Goal: Information Seeking & Learning: Find specific fact

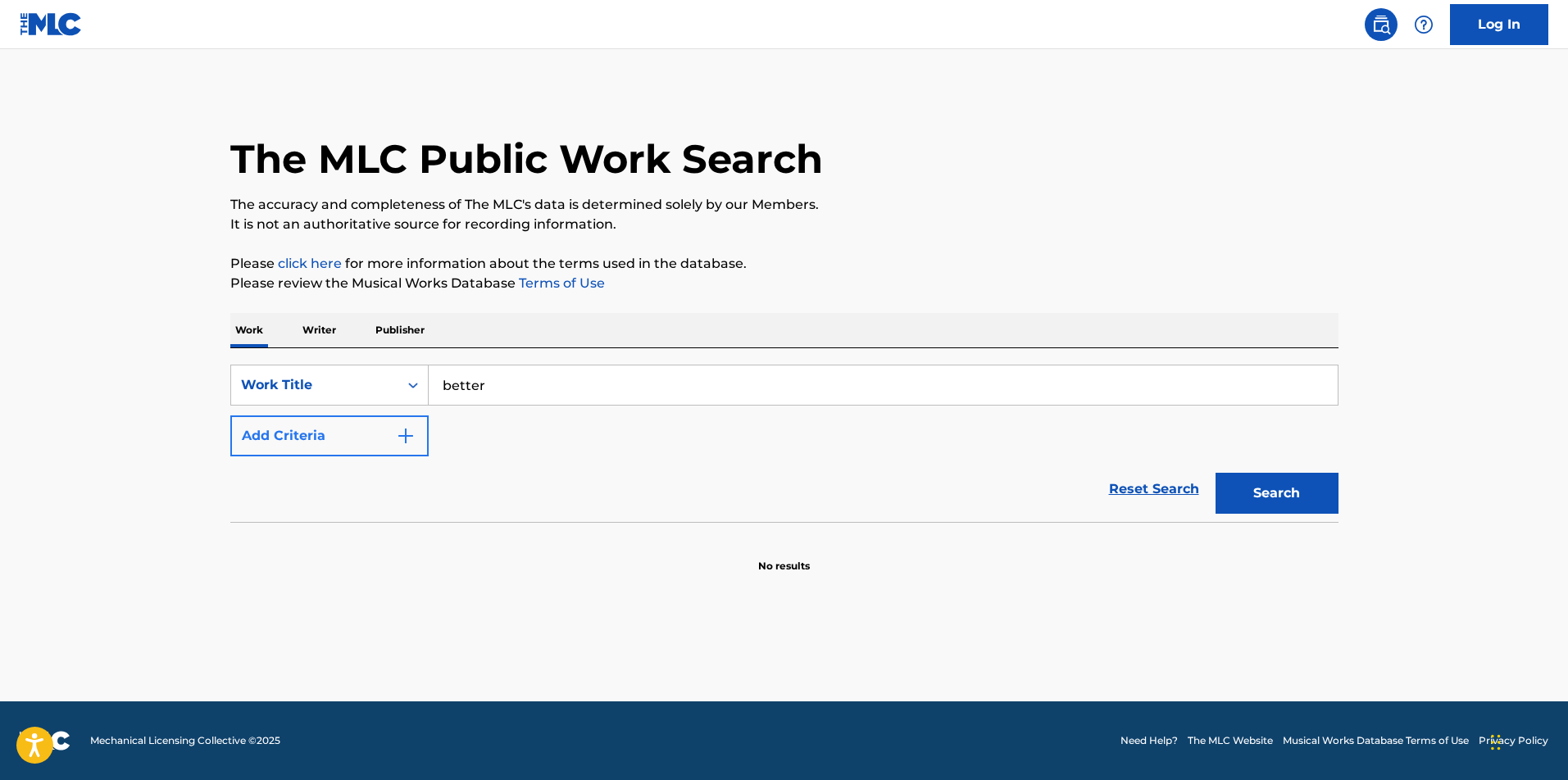
type input "better"
click at [365, 427] on button "Add Criteria" at bounding box center [329, 436] width 198 height 41
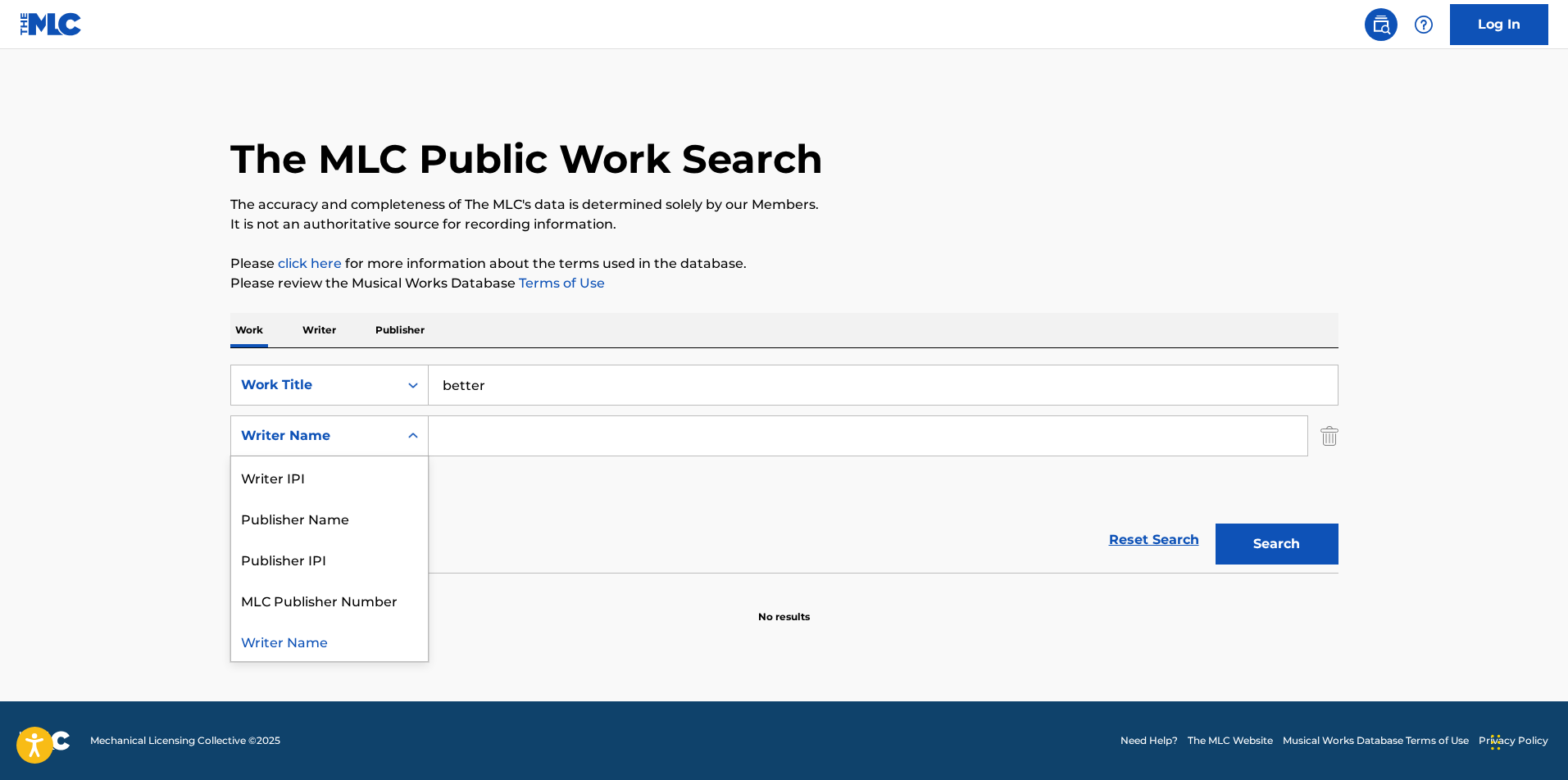
click at [332, 431] on div "Writer Name" at bounding box center [314, 436] width 147 height 20
click at [283, 577] on div "Publisher IPI" at bounding box center [329, 559] width 196 height 41
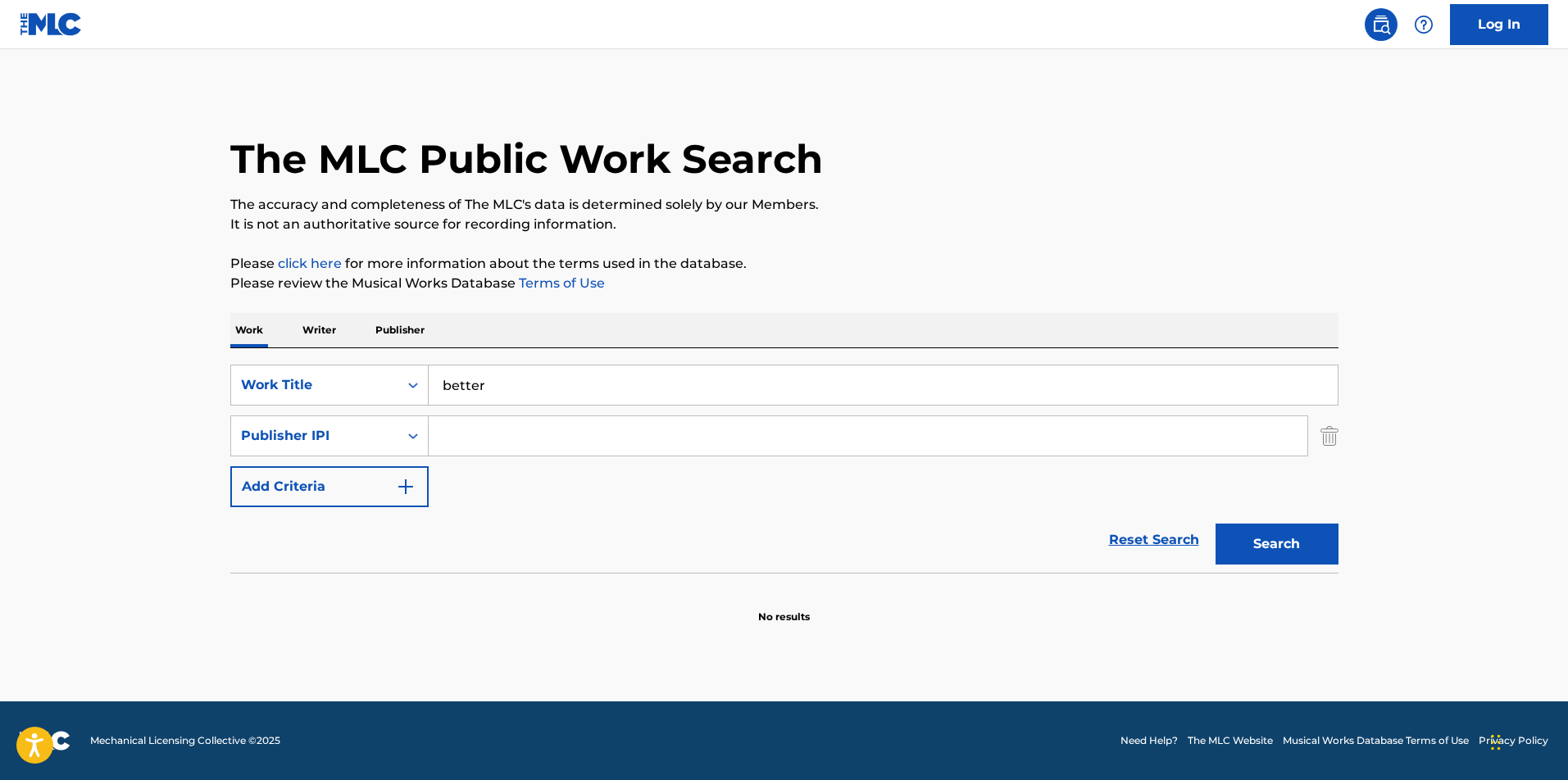
click at [607, 447] on input "Search Form" at bounding box center [867, 436] width 879 height 39
paste input "550692060"
type input "550692060"
click at [836, 265] on p "Please click here for more information about the terms used in the database." at bounding box center [784, 264] width 1108 height 20
click at [1270, 536] on button "Search" at bounding box center [1277, 544] width 123 height 41
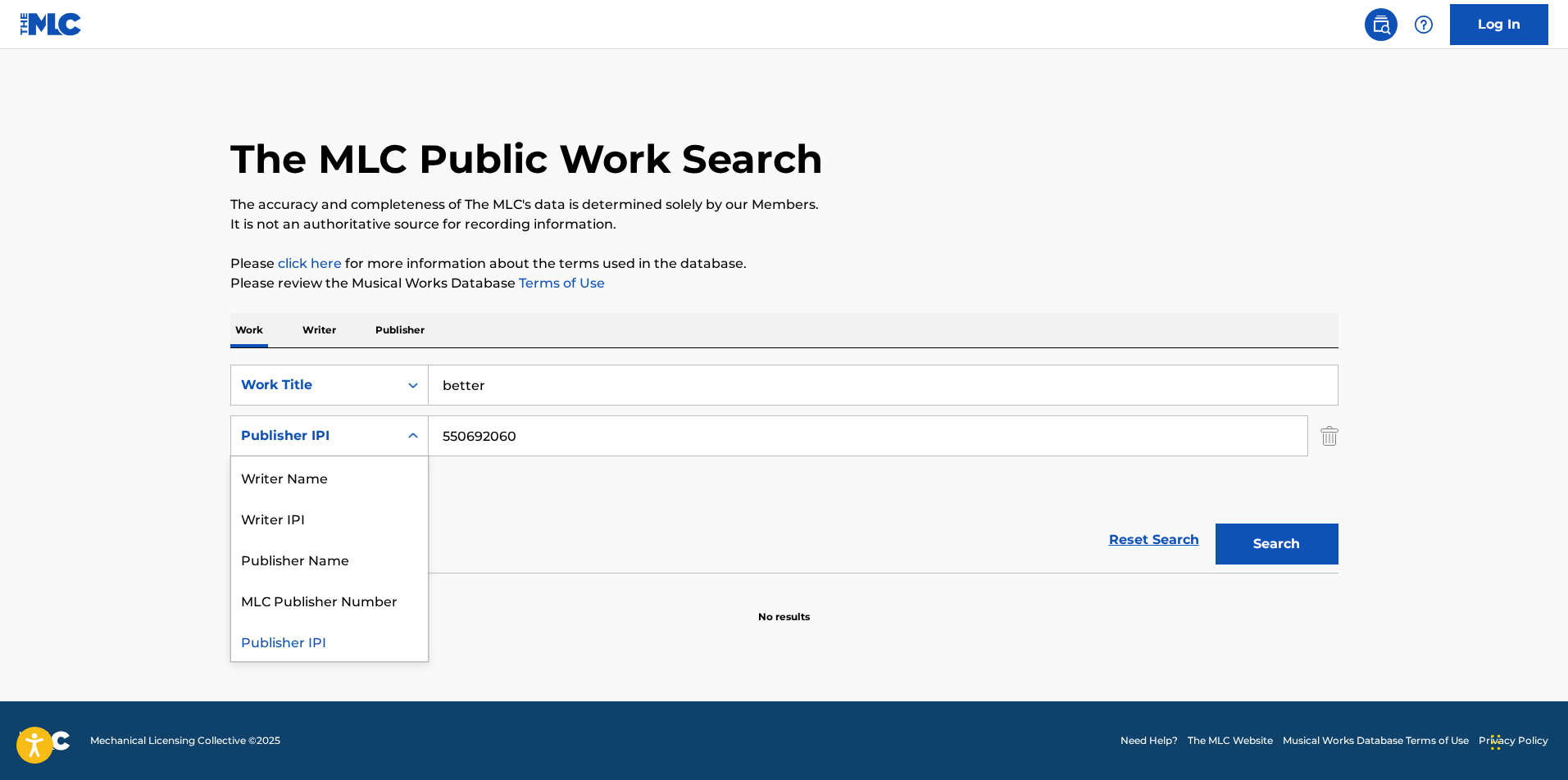
click at [380, 444] on div "Publisher IPI" at bounding box center [314, 436] width 147 height 20
click at [326, 486] on div "Writer Name" at bounding box center [329, 477] width 196 height 41
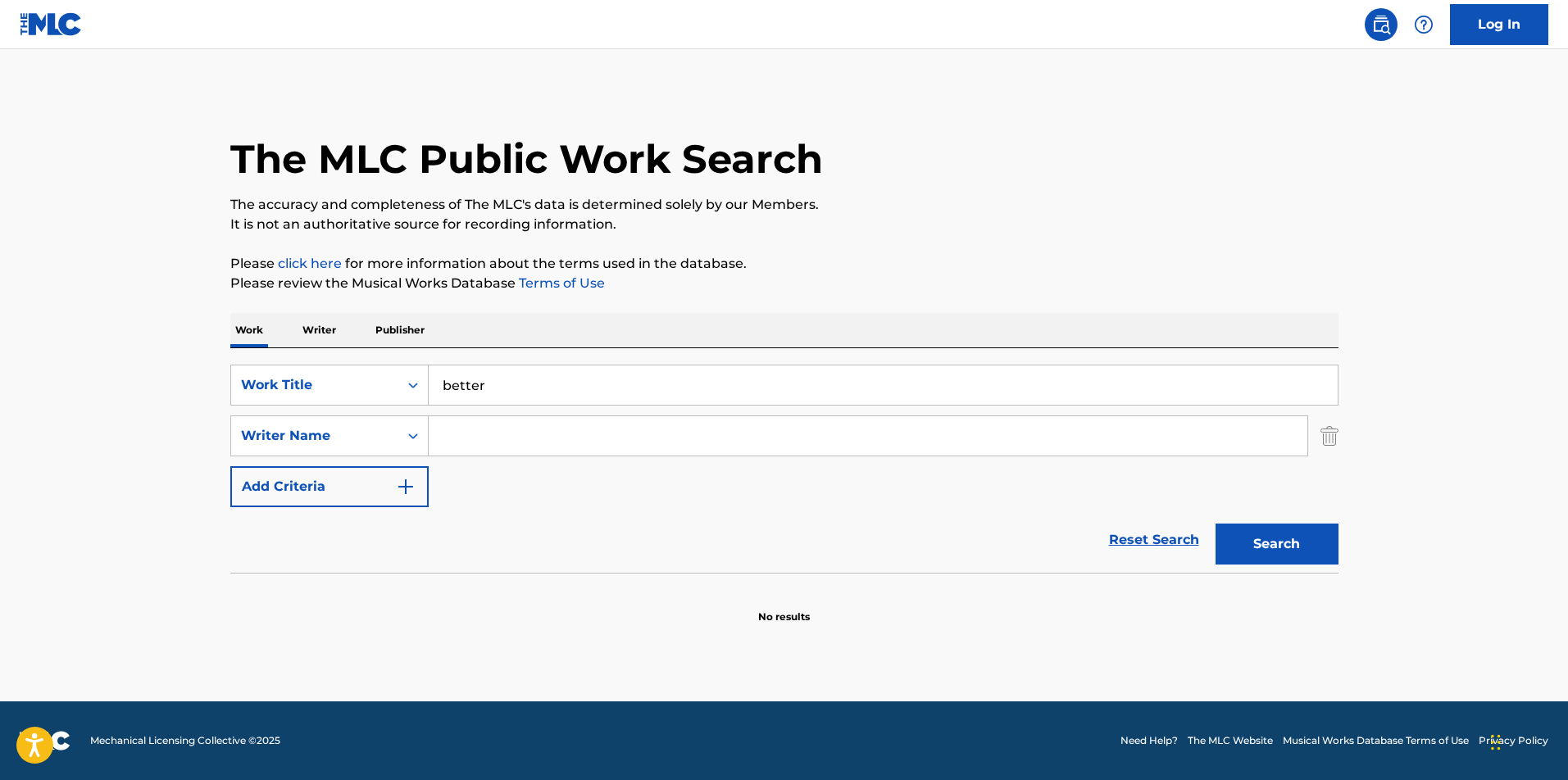
click at [560, 442] on input "Search Form" at bounding box center [867, 436] width 879 height 39
paste input "550692060"
type input "550692060"
click at [1287, 544] on button "Search" at bounding box center [1277, 544] width 123 height 41
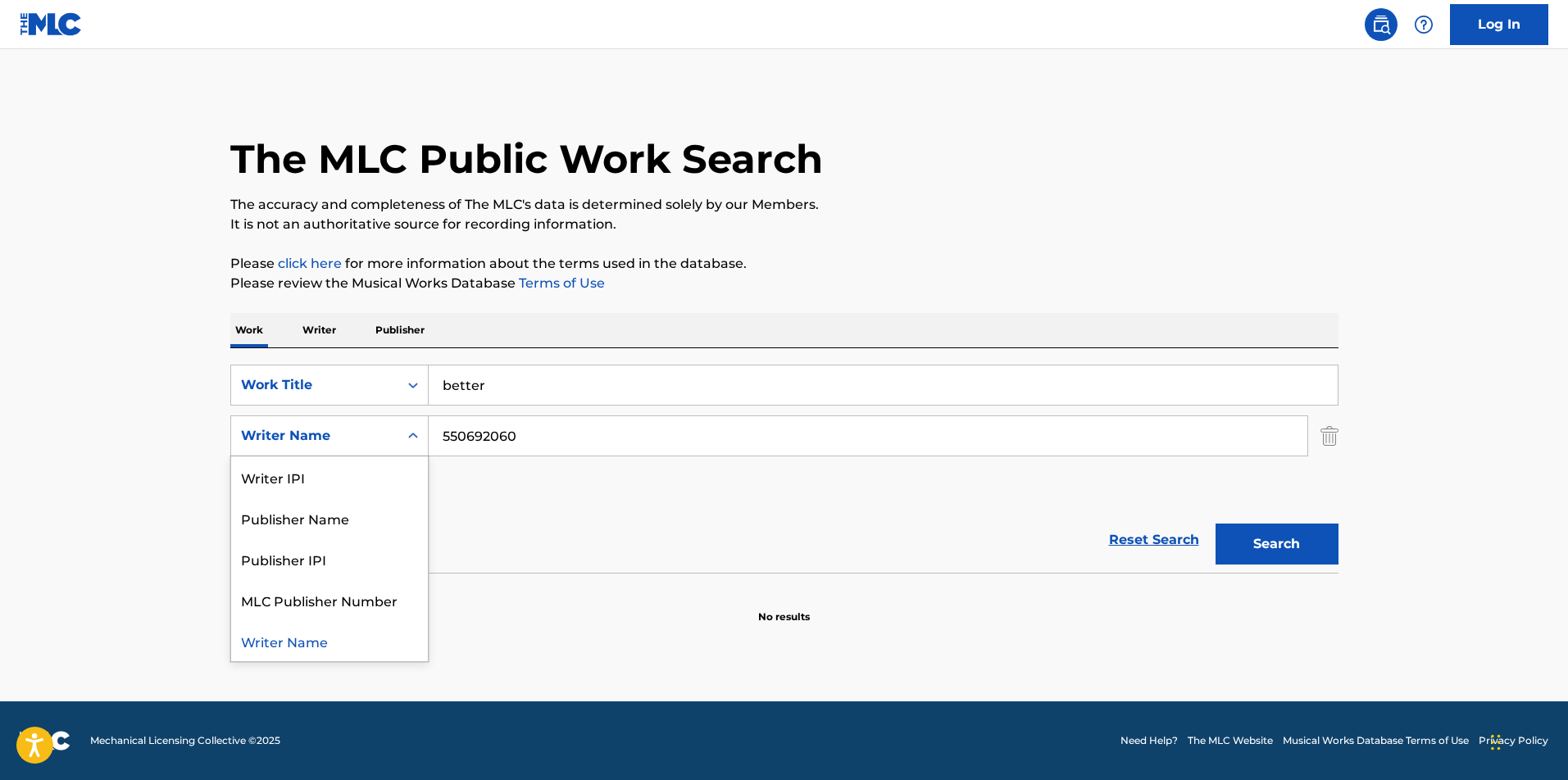
click at [351, 440] on div "Writer Name" at bounding box center [314, 436] width 147 height 20
click at [296, 477] on div "Writer IPI" at bounding box center [329, 477] width 196 height 41
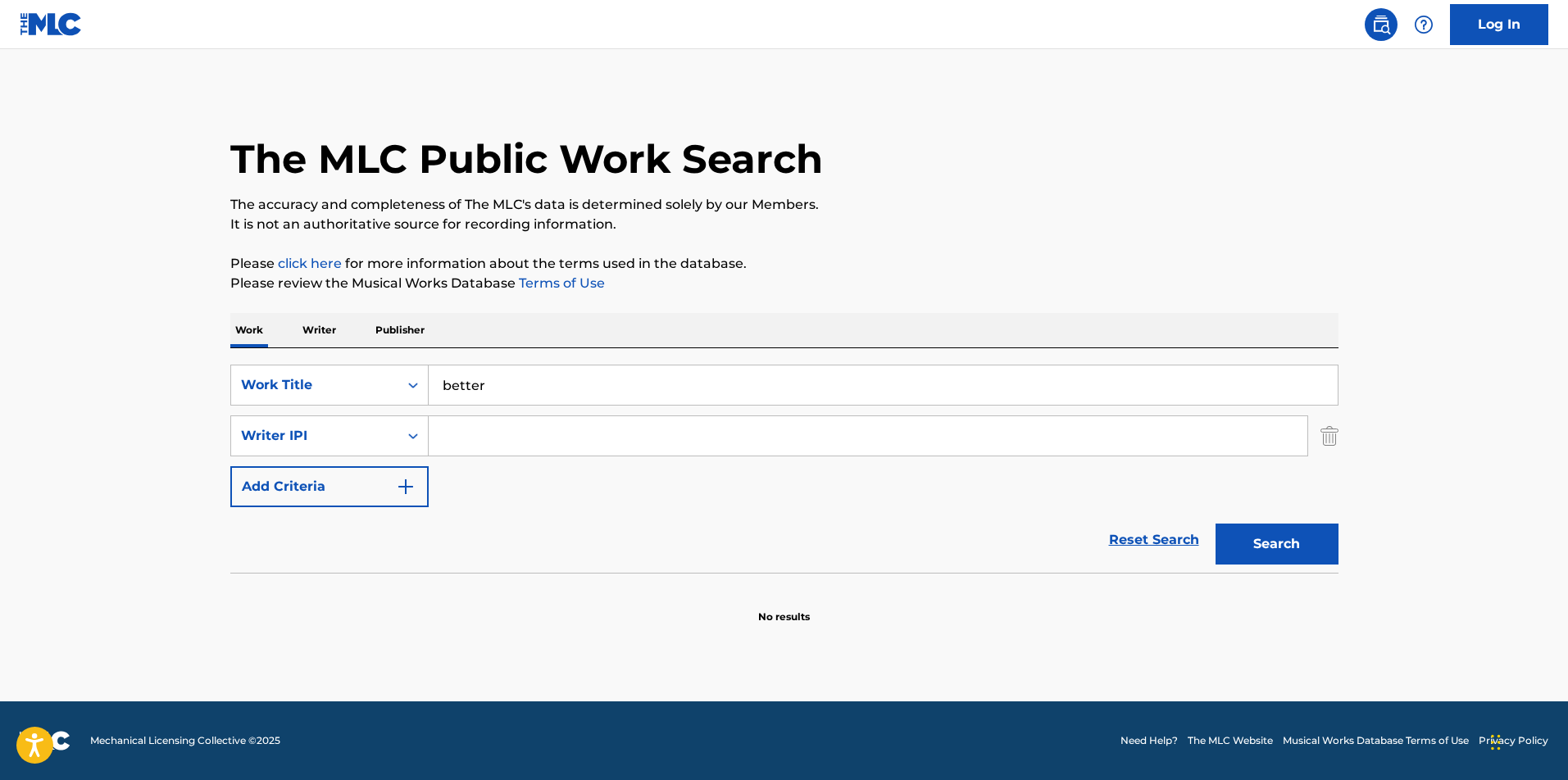
click at [668, 440] on input "Search Form" at bounding box center [867, 436] width 879 height 39
paste input "550692060"
type input "550692060"
click at [1309, 533] on button "Search" at bounding box center [1277, 544] width 123 height 41
click at [343, 425] on div "Writer IPI" at bounding box center [314, 436] width 167 height 31
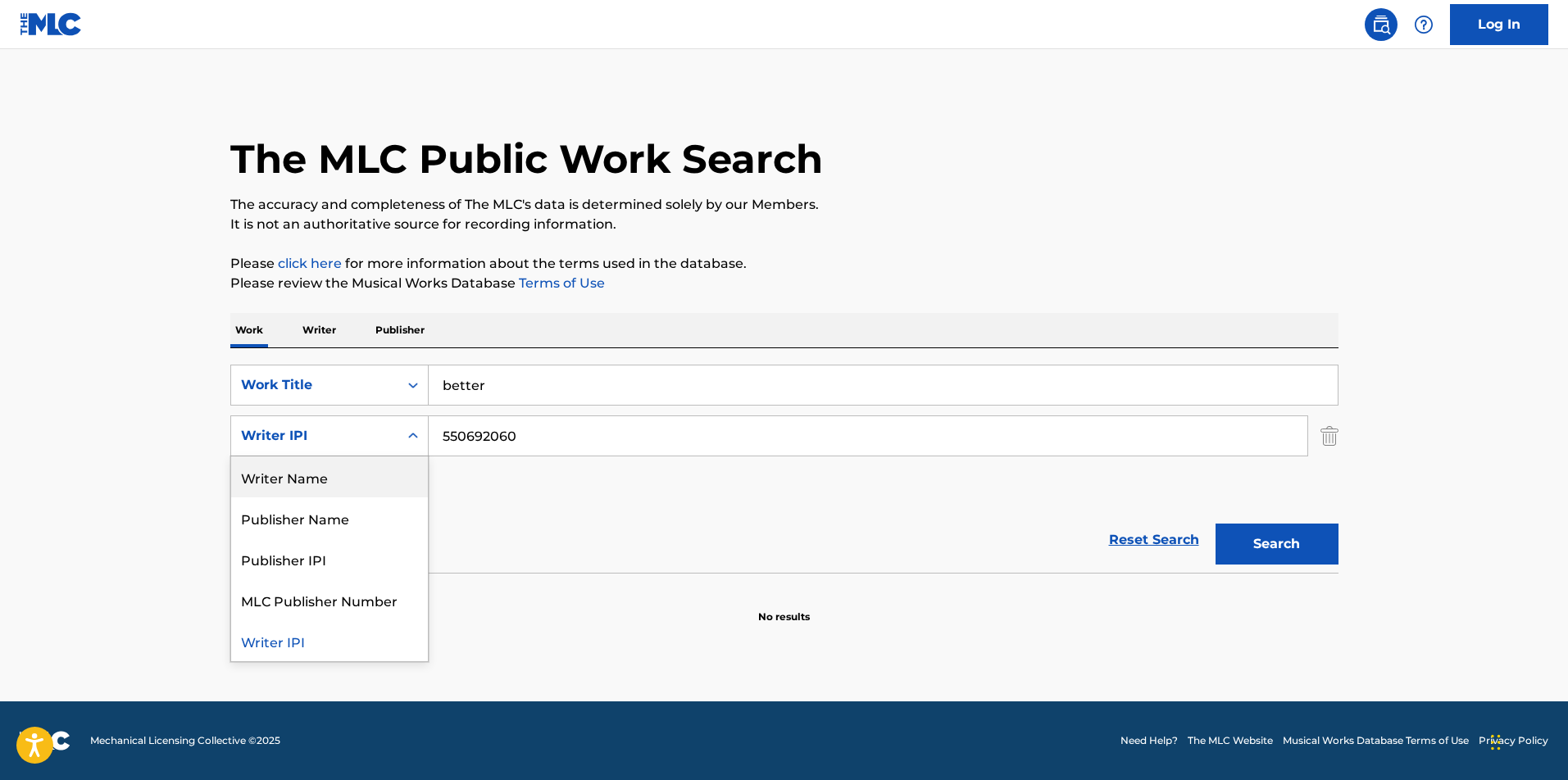
click at [291, 486] on div "Writer Name" at bounding box center [329, 477] width 196 height 41
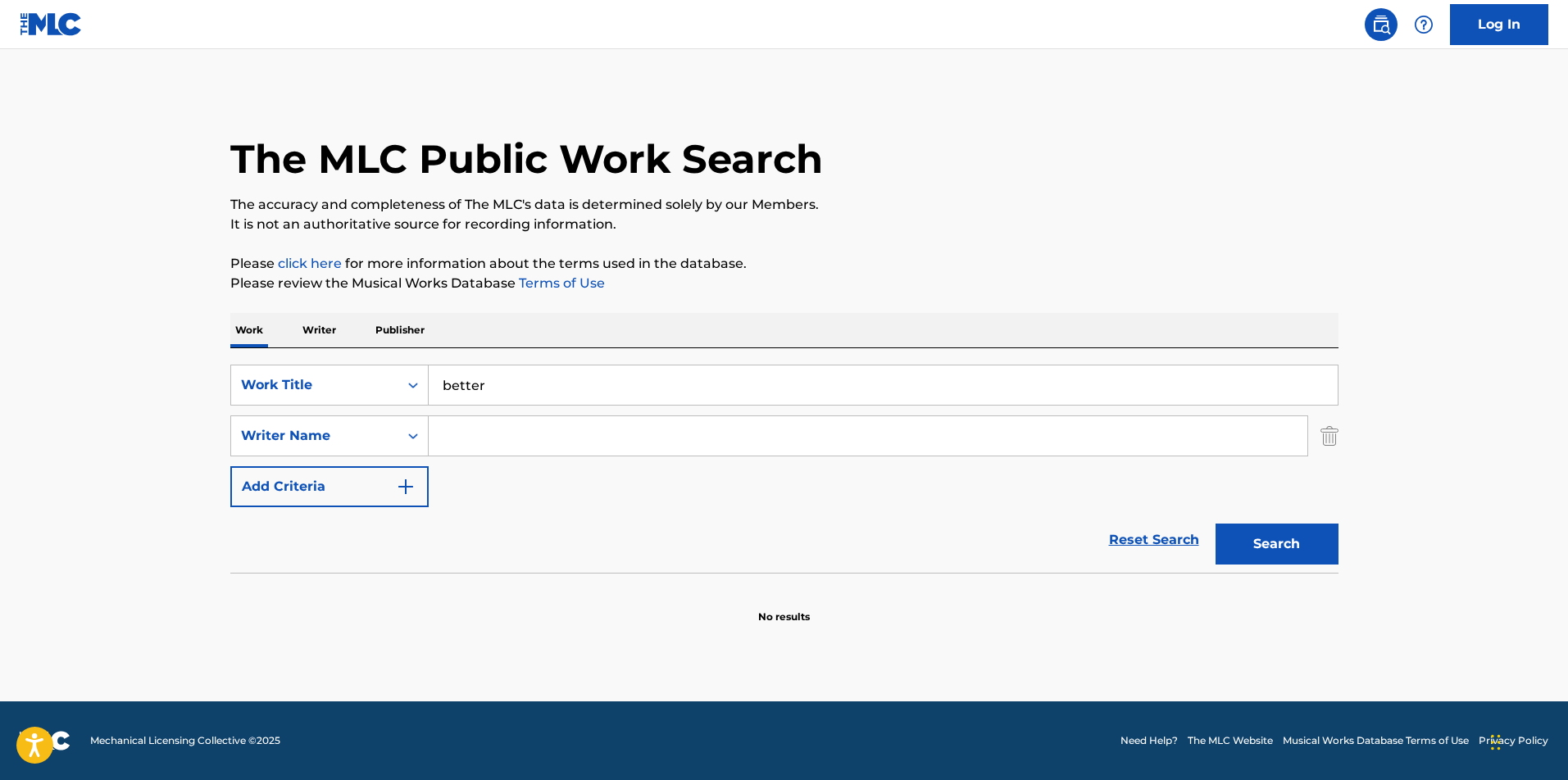
click at [528, 442] on input "Search Form" at bounding box center [867, 436] width 879 height 39
type input "alfter"
click at [1276, 544] on button "Search" at bounding box center [1277, 544] width 123 height 41
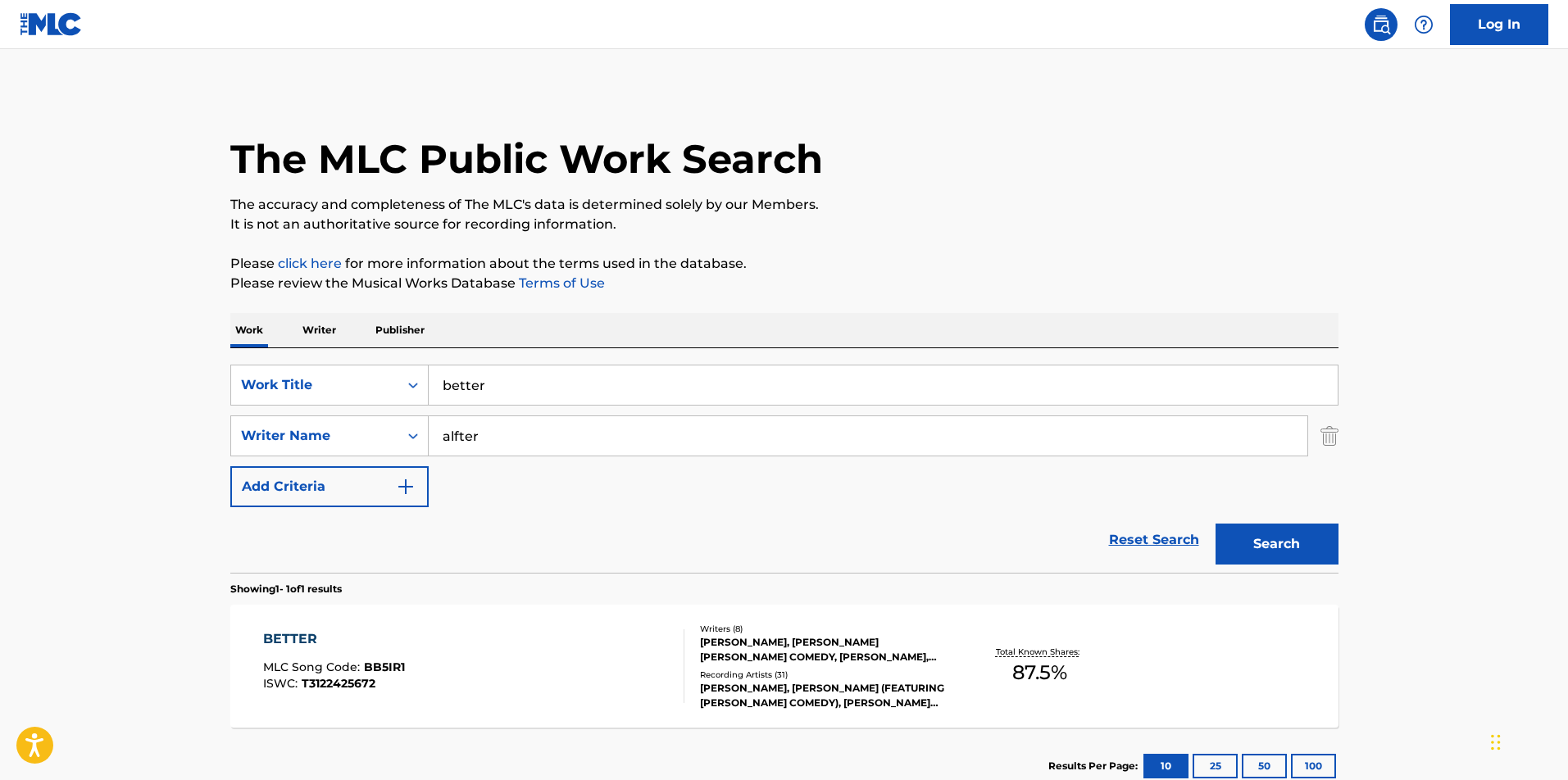
click at [285, 649] on div "BETTER MLC Song Code : BB5IR1 ISWC : T3122425672" at bounding box center [334, 666] width 142 height 74
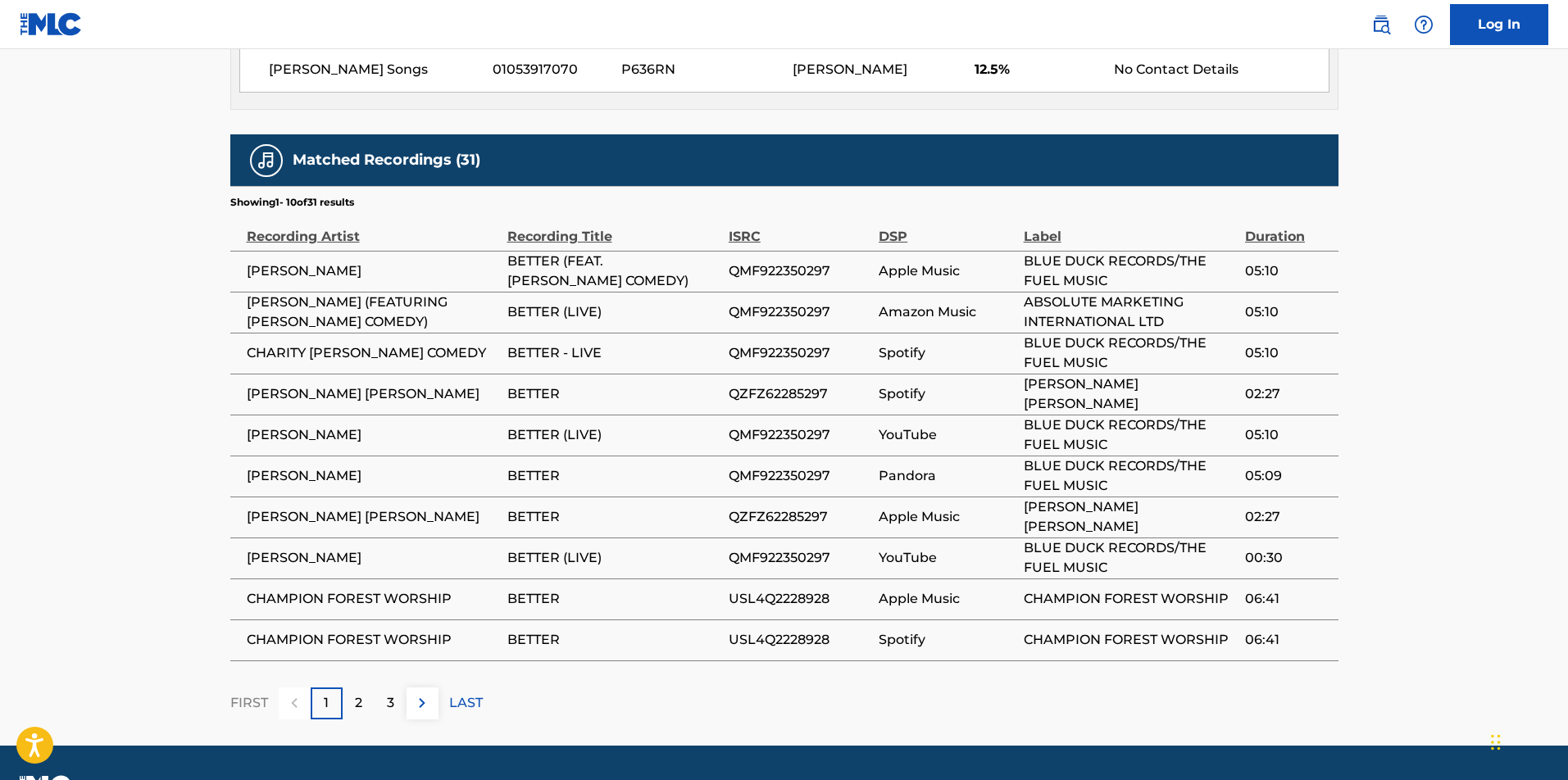
scroll to position [2929, 0]
